Goal: Ask a question: Seek information or help from site administrators or community

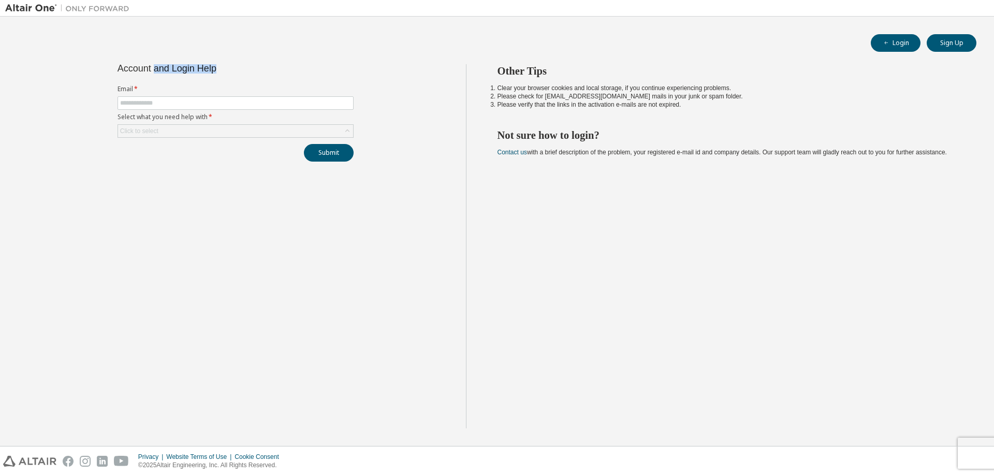
drag, startPoint x: 235, startPoint y: 65, endPoint x: 142, endPoint y: 73, distance: 93.0
click at [148, 72] on div "Account and Login Help" at bounding box center [212, 68] width 189 height 8
click at [141, 72] on div "Account and Login Help" at bounding box center [212, 68] width 189 height 8
drag, startPoint x: 123, startPoint y: 69, endPoint x: 273, endPoint y: 79, distance: 151.0
click at [263, 79] on div "Account and Login Help Email * Select what you need help with * Click to select…" at bounding box center [235, 112] width 249 height 97
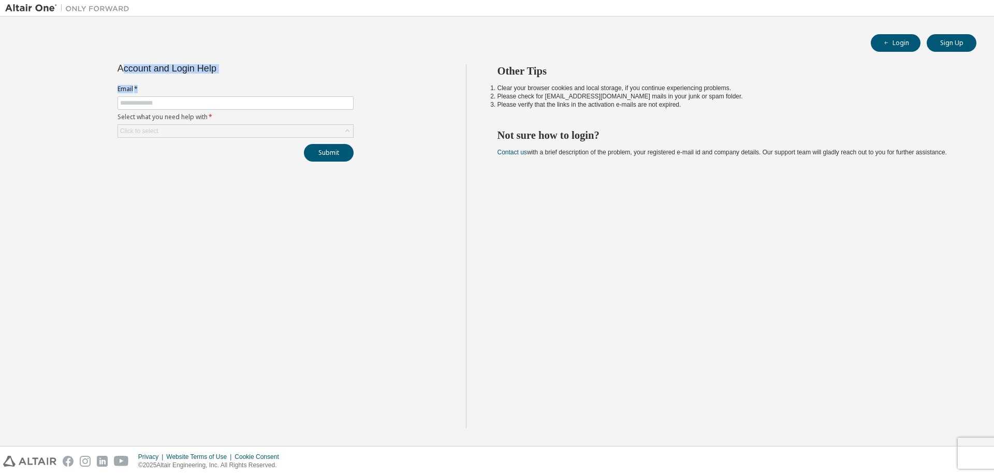
click at [301, 79] on div "Account and Login Help Email * Select what you need help with * Click to select…" at bounding box center [235, 112] width 249 height 97
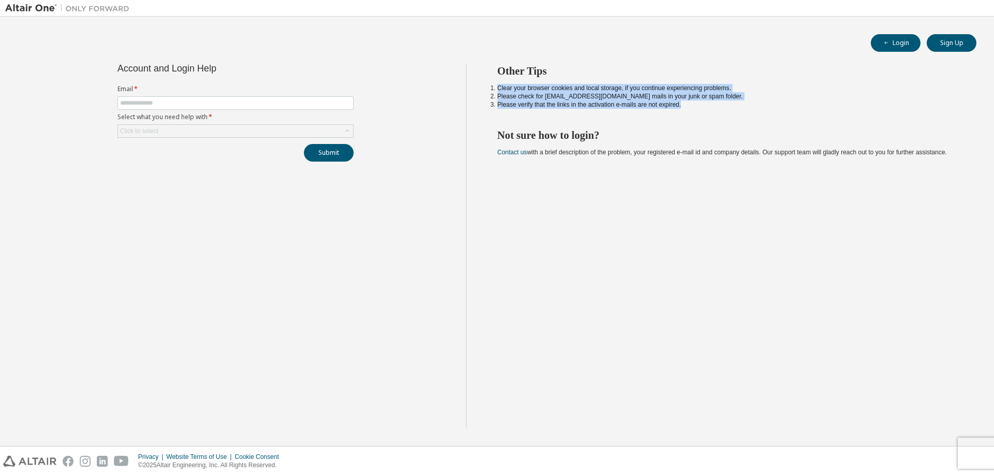
drag, startPoint x: 715, startPoint y: 104, endPoint x: 483, endPoint y: 86, distance: 232.1
click at [483, 86] on div "Other Tips Clear your browser cookies and local storage, if you continue experi…" at bounding box center [727, 246] width 523 height 364
drag, startPoint x: 483, startPoint y: 86, endPoint x: 743, endPoint y: 115, distance: 261.5
click at [743, 115] on div "Other Tips Clear your browser cookies and local storage, if you continue experi…" at bounding box center [727, 246] width 523 height 364
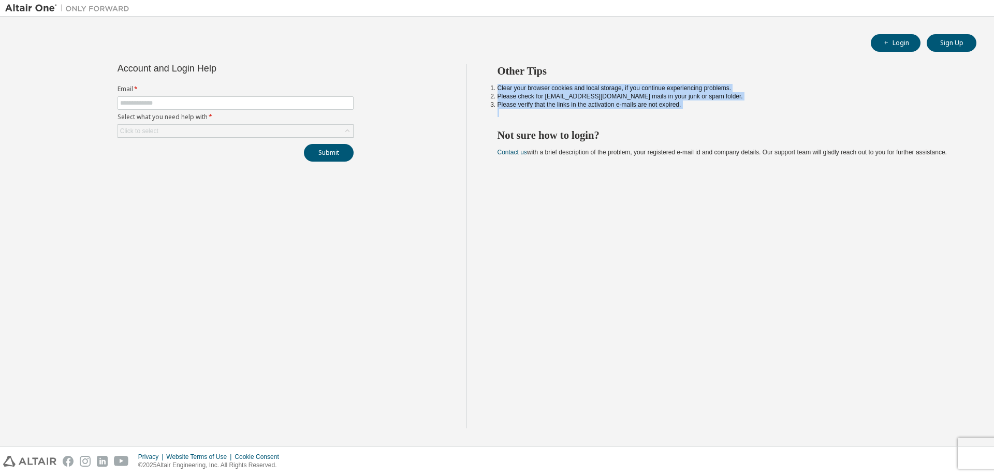
click at [743, 115] on div "Other Tips Clear your browser cookies and local storage, if you continue experi…" at bounding box center [727, 246] width 523 height 364
drag, startPoint x: 735, startPoint y: 103, endPoint x: 486, endPoint y: 90, distance: 248.9
click at [486, 90] on div "Other Tips Clear your browser cookies and local storage, if you continue experi…" at bounding box center [727, 246] width 523 height 364
drag, startPoint x: 486, startPoint y: 90, endPoint x: 715, endPoint y: 98, distance: 228.5
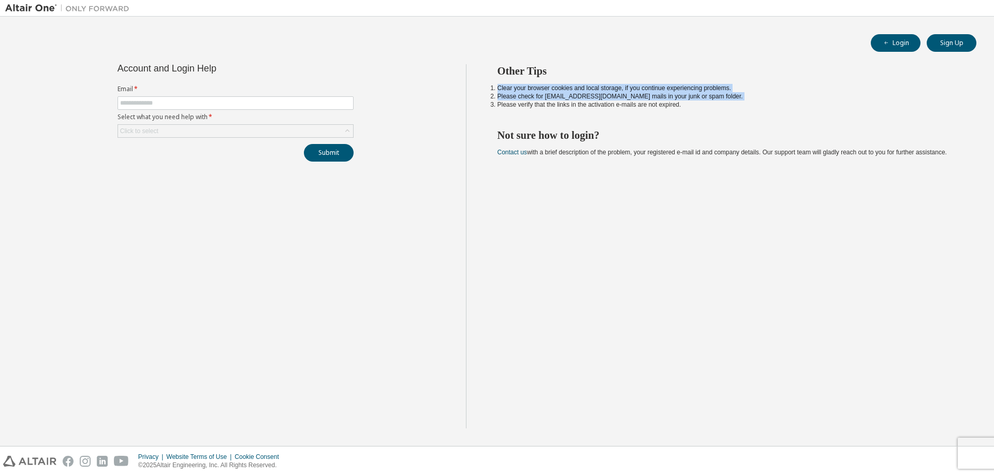
click at [715, 98] on div "Other Tips Clear your browser cookies and local storage, if you continue experi…" at bounding box center [727, 246] width 523 height 364
click at [708, 110] on div "Other Tips Clear your browser cookies and local storage, if you continue experi…" at bounding box center [727, 246] width 523 height 364
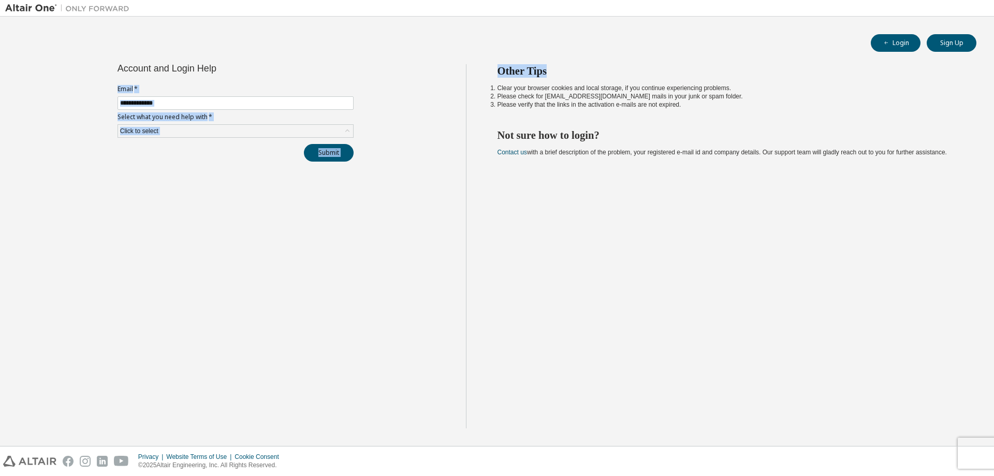
drag, startPoint x: 670, startPoint y: 104, endPoint x: 433, endPoint y: 78, distance: 237.5
click at [433, 78] on div "Account and Login Help Email * Select what you need help with * Click to select…" at bounding box center [497, 252] width 984 height 376
click at [490, 97] on div "Other Tips Clear your browser cookies and local storage, if you continue experi…" at bounding box center [727, 246] width 523 height 364
click at [489, 96] on div "Other Tips Clear your browser cookies and local storage, if you continue experi…" at bounding box center [727, 246] width 523 height 364
click at [498, 95] on li "Please check for [EMAIL_ADDRESS][DOMAIN_NAME] mails in your junk or spam folder." at bounding box center [728, 96] width 461 height 8
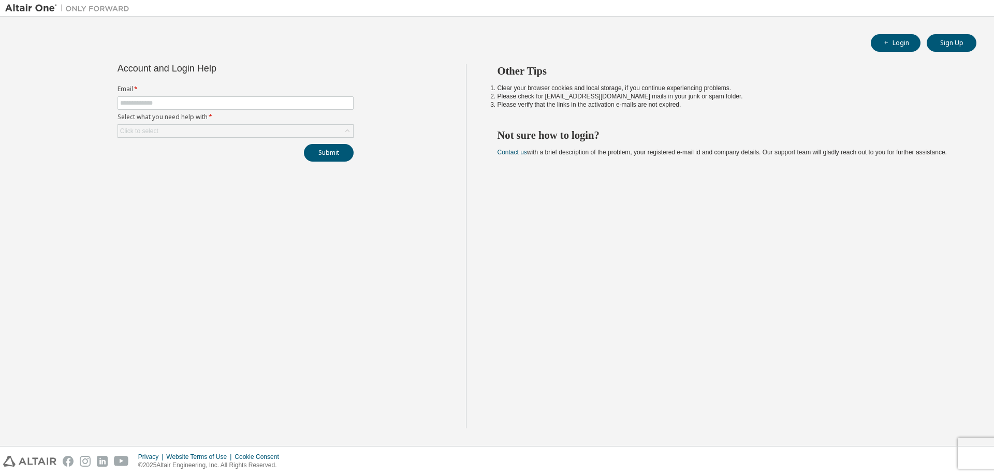
click at [498, 90] on li "Clear your browser cookies and local storage, if you continue experiencing prob…" at bounding box center [728, 88] width 461 height 8
drag, startPoint x: 497, startPoint y: 90, endPoint x: 754, endPoint y: 110, distance: 258.1
click at [754, 110] on div "Other Tips Clear your browser cookies and local storage, if you continue experi…" at bounding box center [727, 246] width 523 height 364
click at [697, 104] on li "Please verify that the links in the activation e-mails are not expired." at bounding box center [728, 104] width 461 height 8
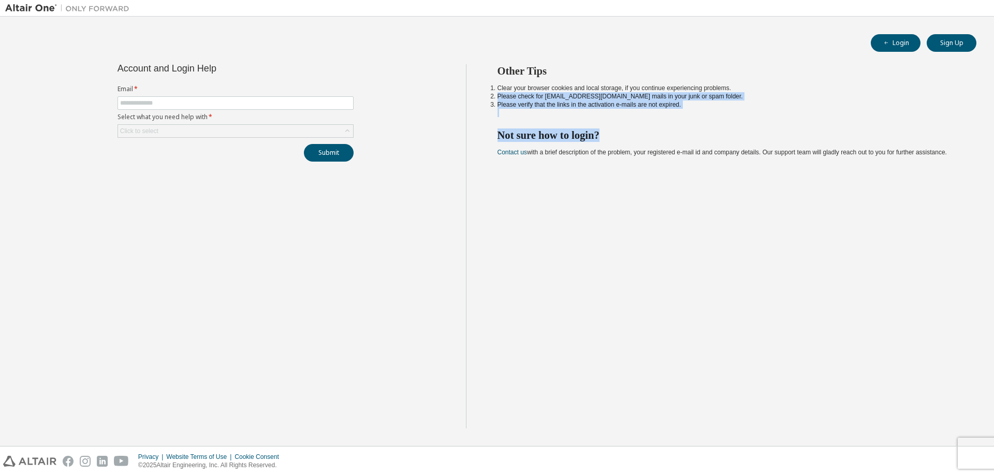
drag, startPoint x: 694, startPoint y: 109, endPoint x: 472, endPoint y: 94, distance: 222.6
click at [472, 94] on div "Other Tips Clear your browser cookies and local storage, if you continue experi…" at bounding box center [727, 246] width 523 height 364
click at [473, 94] on div "Other Tips Clear your browser cookies and local storage, if you continue experi…" at bounding box center [727, 246] width 523 height 364
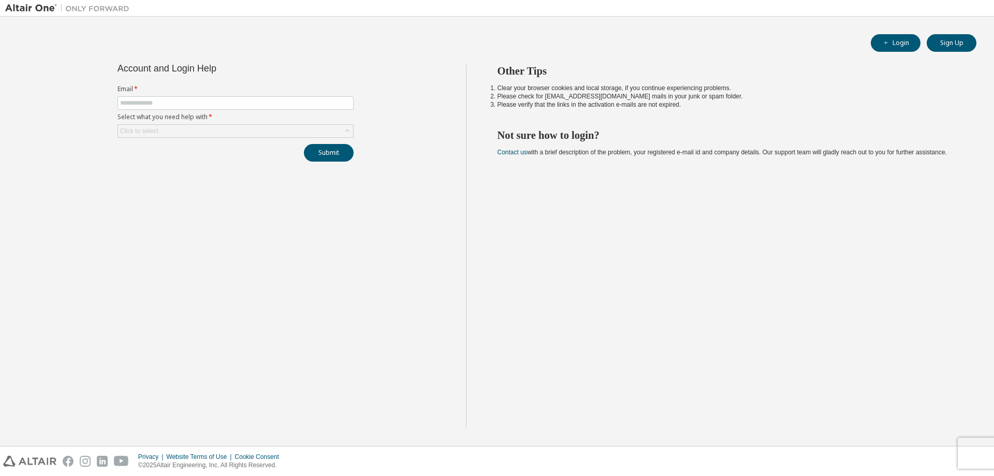
click at [487, 88] on div "Other Tips Clear your browser cookies and local storage, if you continue experi…" at bounding box center [727, 246] width 523 height 364
drag, startPoint x: 493, startPoint y: 85, endPoint x: 721, endPoint y: 105, distance: 229.2
click at [722, 105] on ol "Clear your browser cookies and local storage, if you continue experiencing prob…" at bounding box center [728, 96] width 461 height 25
click at [721, 105] on li "Please verify that the links in the activation e-mails are not expired." at bounding box center [728, 104] width 461 height 8
drag, startPoint x: 688, startPoint y: 108, endPoint x: 472, endPoint y: 88, distance: 217.3
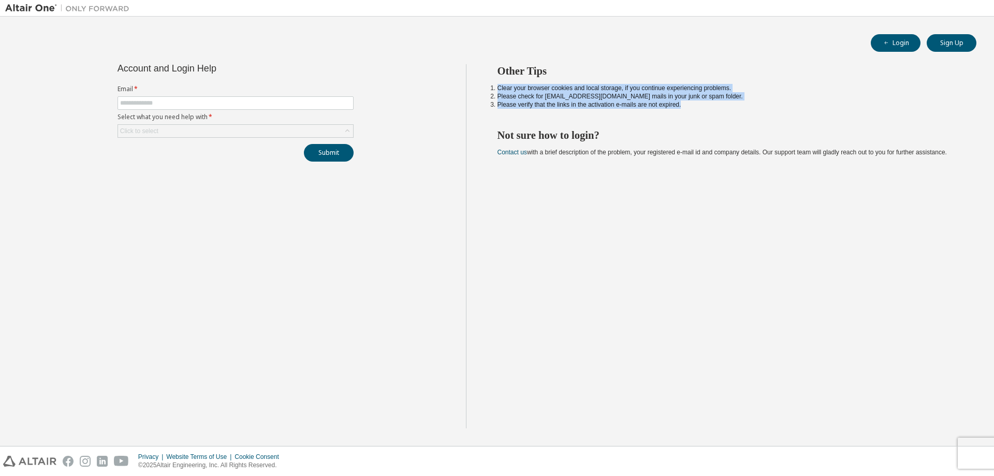
click at [470, 89] on div "Other Tips Clear your browser cookies and local storage, if you continue experi…" at bounding box center [727, 246] width 523 height 364
click at [472, 88] on div "Other Tips Clear your browser cookies and local storage, if you continue experi…" at bounding box center [727, 246] width 523 height 364
drag, startPoint x: 478, startPoint y: 86, endPoint x: 721, endPoint y: 112, distance: 244.2
click at [721, 112] on div "Other Tips Clear your browser cookies and local storage, if you continue experi…" at bounding box center [727, 246] width 523 height 364
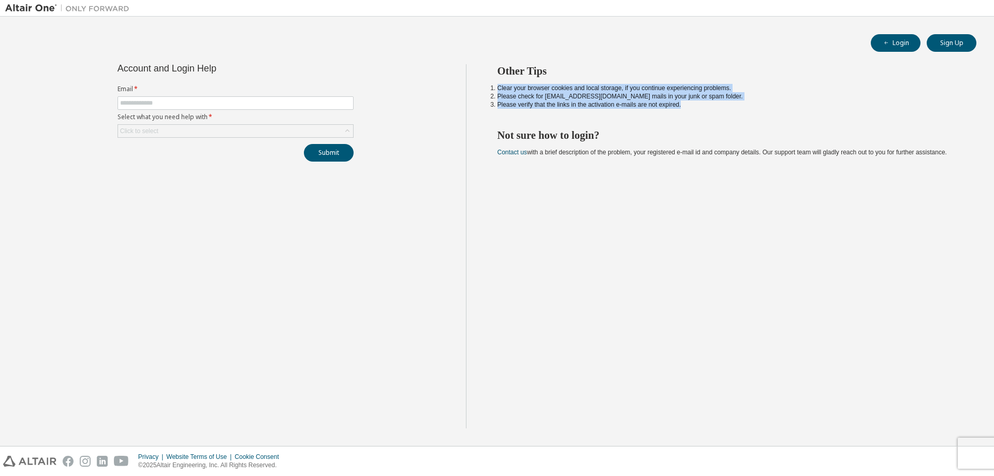
drag, startPoint x: 723, startPoint y: 104, endPoint x: 476, endPoint y: 83, distance: 247.8
click at [476, 83] on div "Other Tips Clear your browser cookies and local storage, if you continue experi…" at bounding box center [727, 246] width 523 height 364
drag, startPoint x: 476, startPoint y: 83, endPoint x: 752, endPoint y: 104, distance: 276.2
click at [752, 104] on div "Other Tips Clear your browser cookies and local storage, if you continue experi…" at bounding box center [727, 246] width 523 height 364
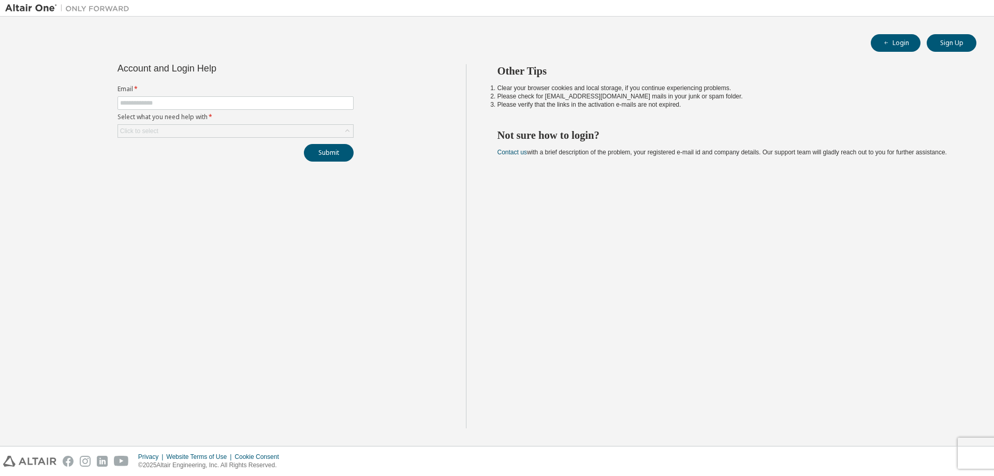
click at [752, 104] on li "Please verify that the links in the activation e-mails are not expired." at bounding box center [728, 104] width 461 height 8
